Goal: Find specific page/section: Find specific page/section

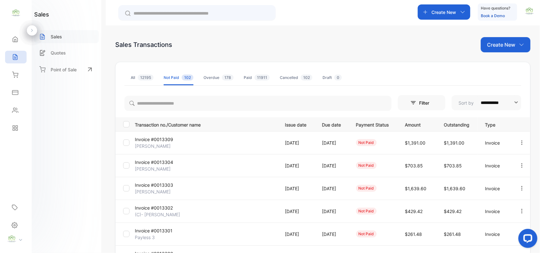
click at [61, 34] on p "Sales" at bounding box center [56, 36] width 11 height 7
click at [144, 76] on span "12195" at bounding box center [146, 77] width 16 height 6
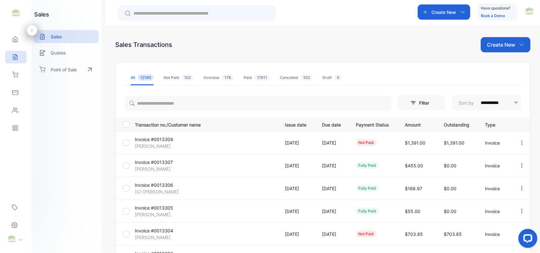
click at [224, 126] on p "Transaction no./Customer name" at bounding box center [206, 124] width 142 height 8
click at [264, 155] on td "Invoice #0013307 [PERSON_NAME]" at bounding box center [204, 165] width 145 height 23
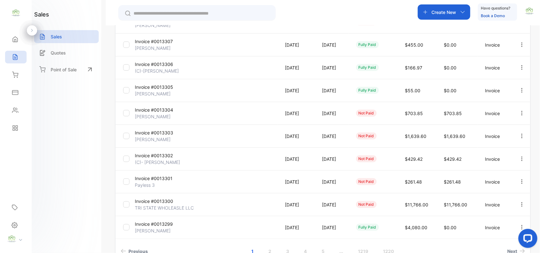
scroll to position [162, 0]
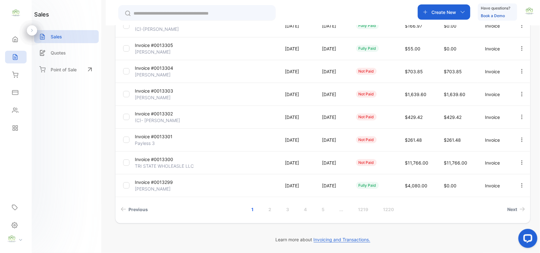
click at [221, 117] on td "Invoice #0013302 (C)- [PERSON_NAME]" at bounding box center [204, 116] width 145 height 23
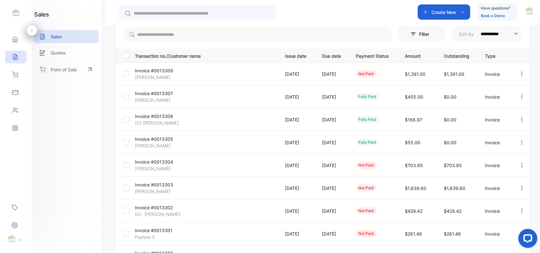
scroll to position [0, 0]
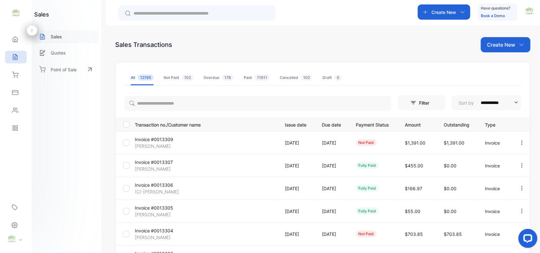
click at [56, 35] on p "Sales" at bounding box center [56, 36] width 11 height 7
click at [14, 92] on icon at bounding box center [15, 92] width 6 height 4
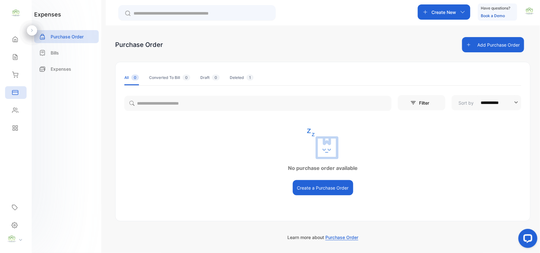
click at [496, 160] on div "No purchase order available Create a Purchase Order" at bounding box center [323, 162] width 415 height 66
click at [18, 56] on icon at bounding box center [15, 57] width 6 height 6
